Goal: Task Accomplishment & Management: Manage account settings

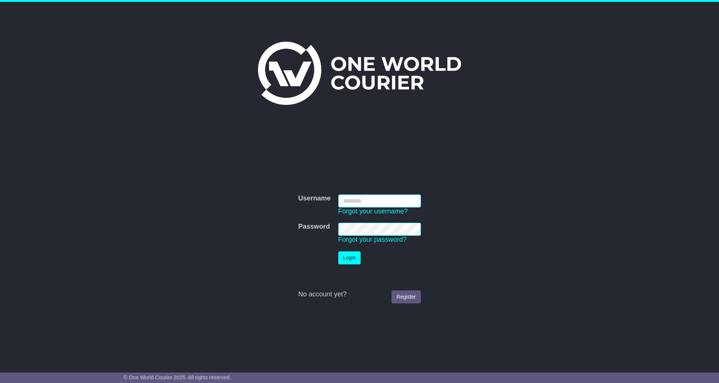
click at [402, 198] on input "Username" at bounding box center [379, 201] width 83 height 13
click at [156, 160] on div "Username Username Forgot your username? Password Password Forgot your password?…" at bounding box center [359, 181] width 719 height 359
click at [405, 198] on input "Username" at bounding box center [379, 201] width 83 height 13
click at [528, 168] on div "Username Username Forgot your username? Password Password Forgot your password?…" at bounding box center [359, 243] width 381 height 227
click at [408, 208] on nordpass-icon at bounding box center [408, 211] width 0 height 6
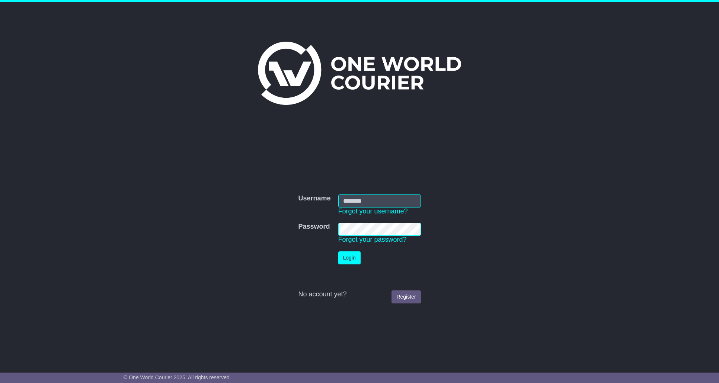
click at [408, 208] on nordpass-icon at bounding box center [408, 211] width 0 height 6
click at [376, 201] on input "Username" at bounding box center [379, 201] width 83 height 13
drag, startPoint x: 413, startPoint y: 200, endPoint x: 418, endPoint y: 199, distance: 4.9
click at [413, 200] on input "Username" at bounding box center [379, 201] width 83 height 13
click at [0, 383] on nordpass-portal at bounding box center [0, 383] width 0 height 0
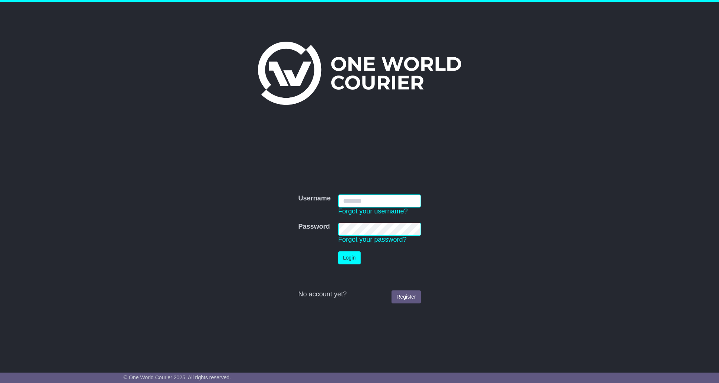
type input "**********"
